Goal: Navigation & Orientation: Go to known website

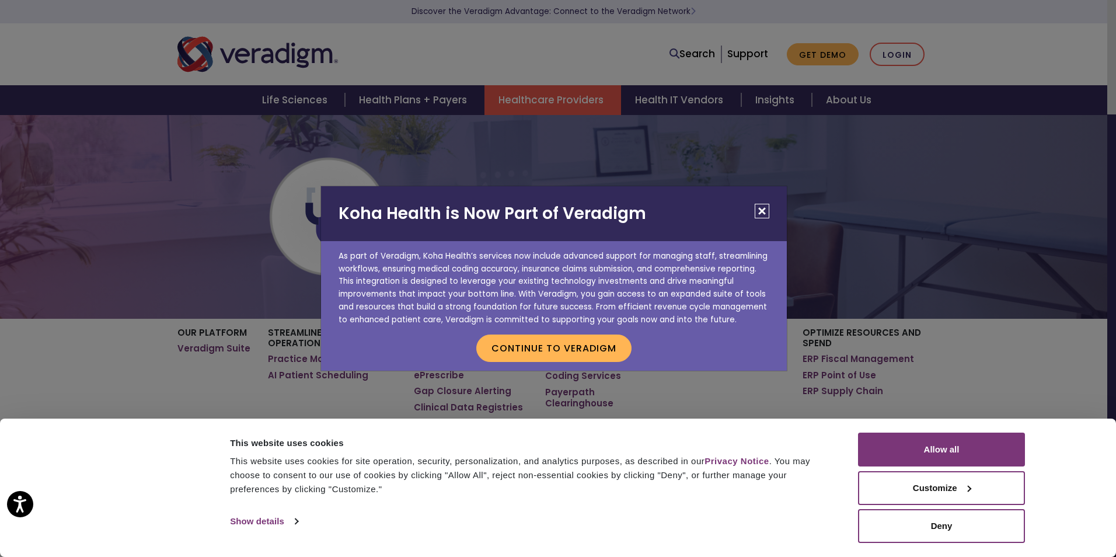
click at [765, 213] on button "Close" at bounding box center [762, 211] width 15 height 15
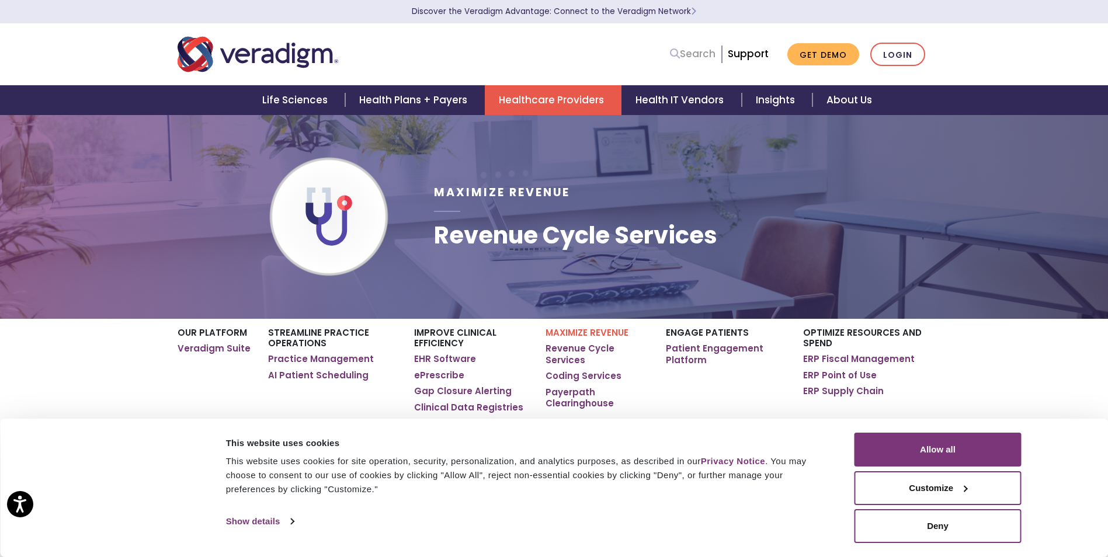
click at [697, 54] on link "Search" at bounding box center [693, 54] width 46 height 16
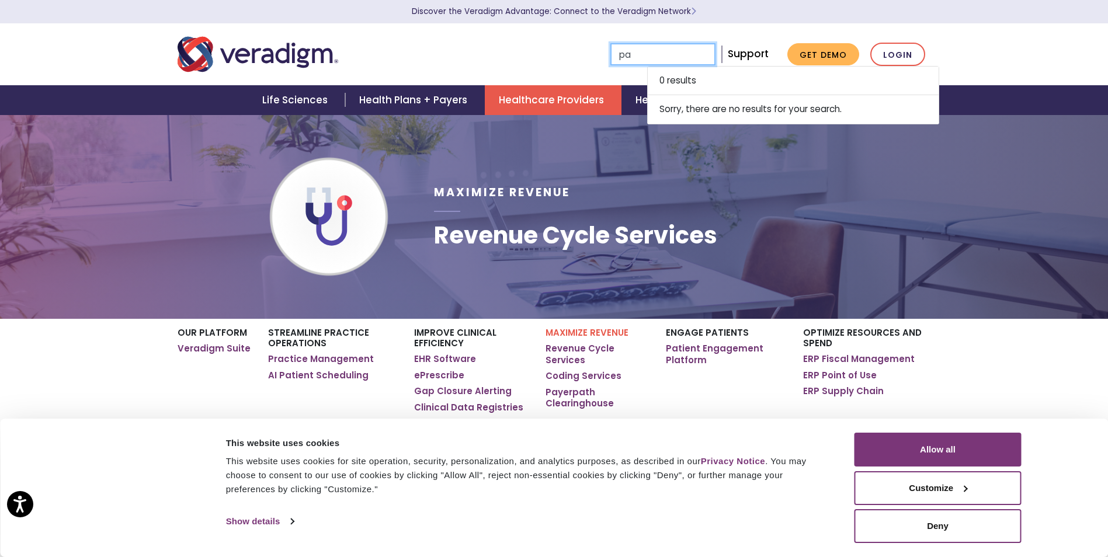
type input "p"
drag, startPoint x: 382, startPoint y: 68, endPoint x: 362, endPoint y: 53, distance: 25.0
click at [378, 62] on div at bounding box center [329, 54] width 321 height 39
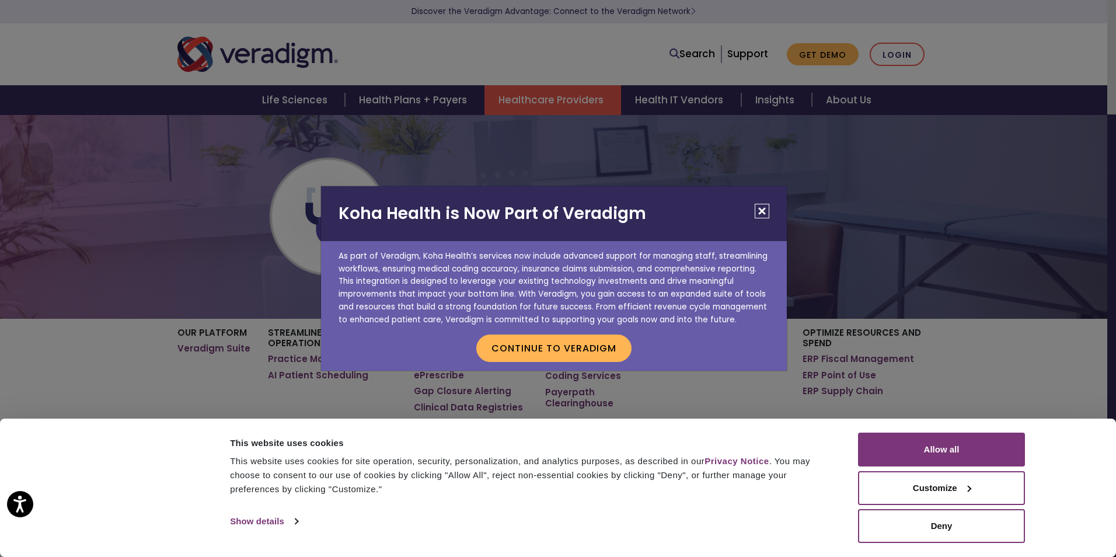
click at [878, 57] on div "Koha Health is Now Part of Veradigm As part of Veradigm, Koha Health’s services…" at bounding box center [558, 278] width 1116 height 557
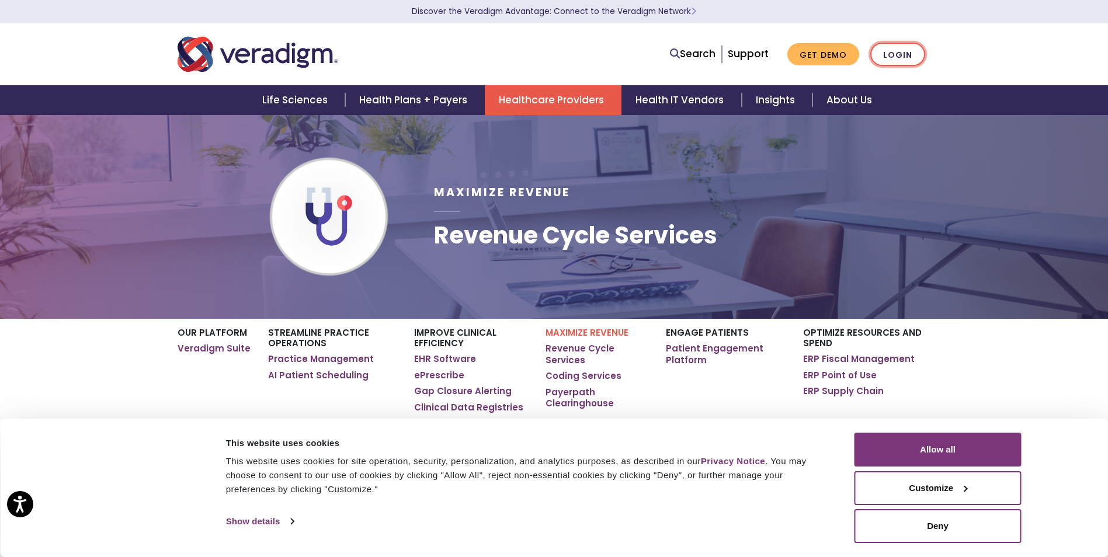
click at [908, 50] on link "Login" at bounding box center [897, 55] width 55 height 24
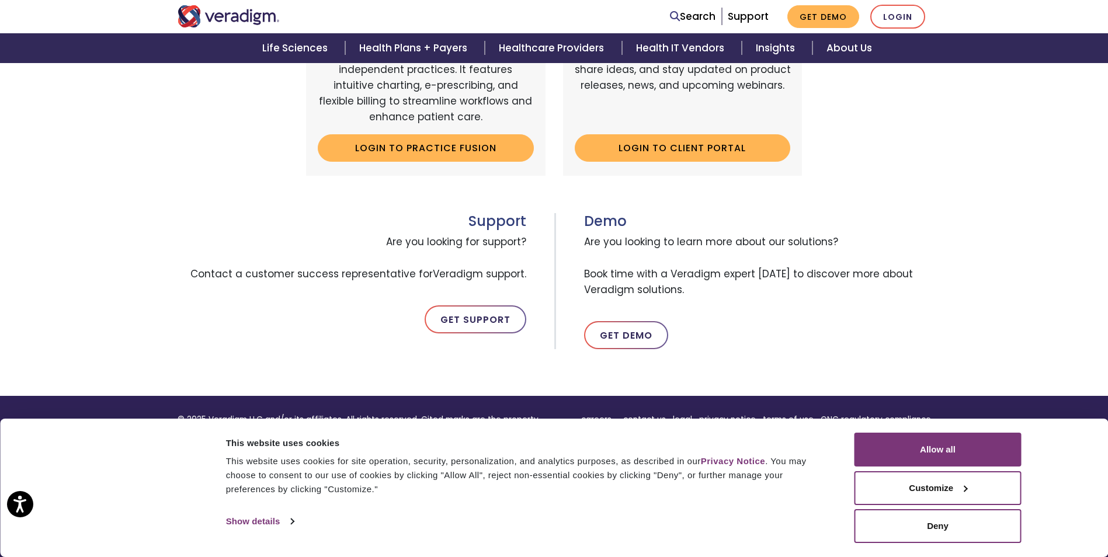
scroll to position [459, 0]
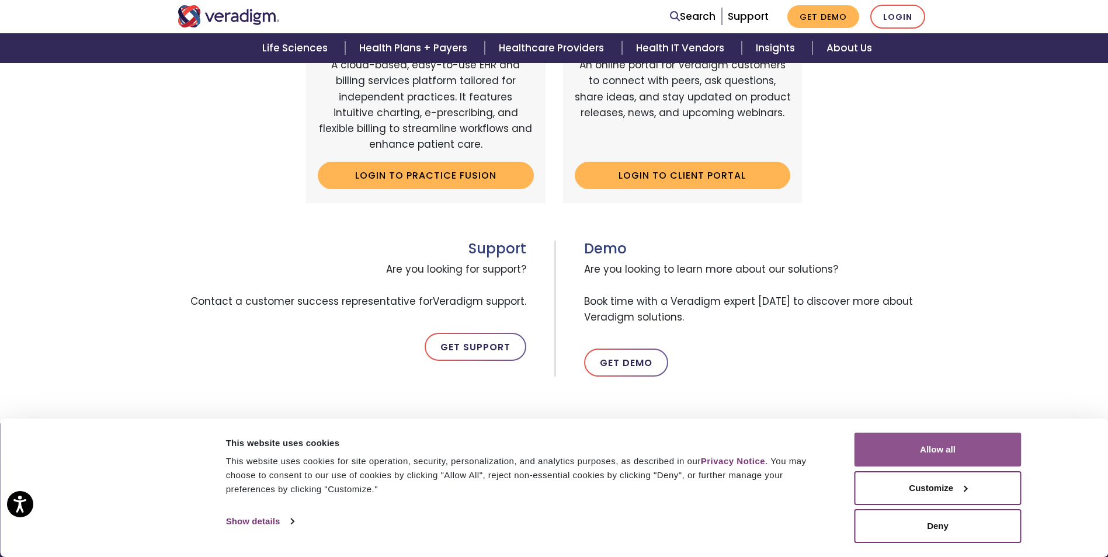
click at [955, 452] on button "Allow all" at bounding box center [937, 450] width 167 height 34
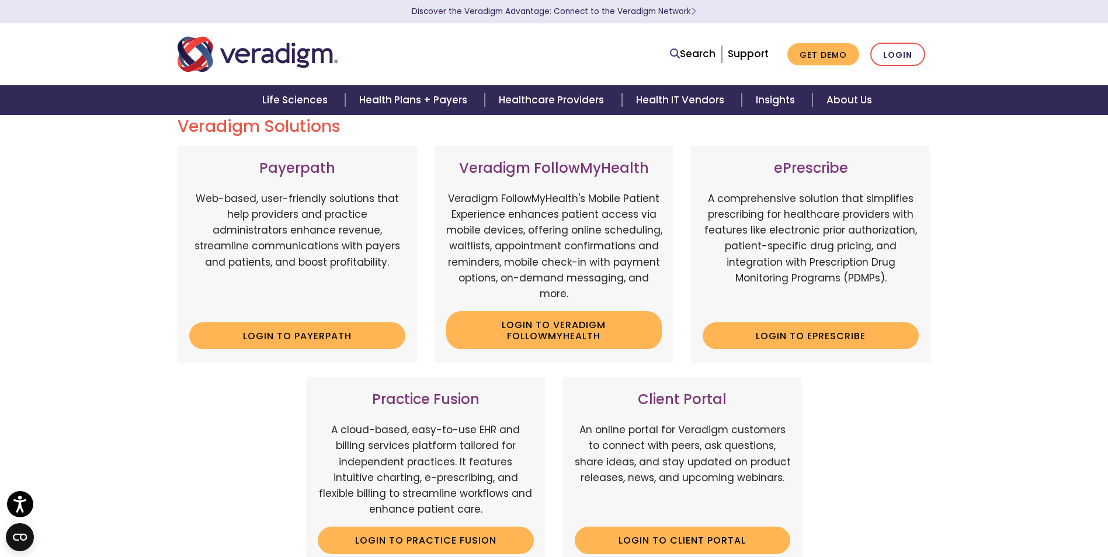
scroll to position [0, 0]
